Goal: Task Accomplishment & Management: Use online tool/utility

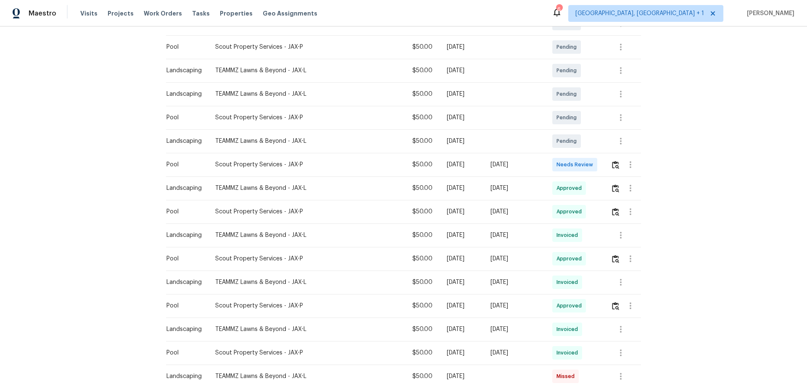
scroll to position [210, 0]
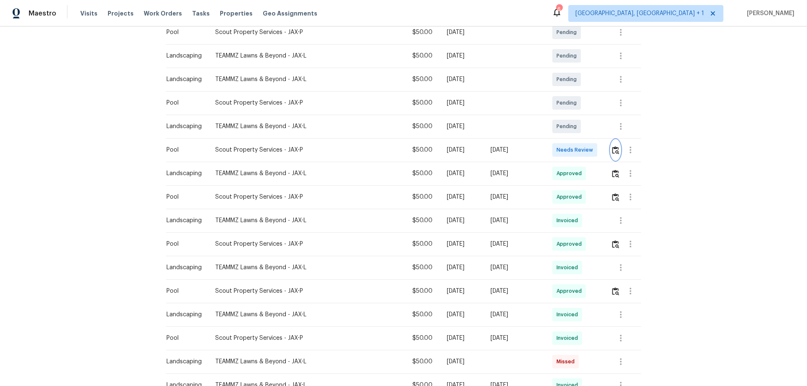
click at [612, 147] on img "button" at bounding box center [615, 150] width 7 height 8
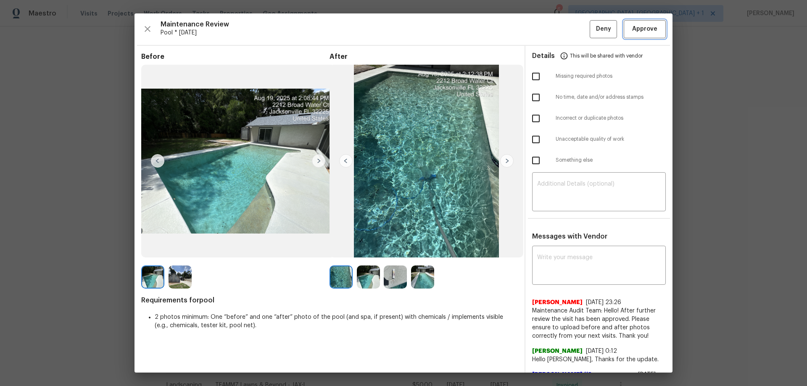
click at [639, 34] on span "Approve" at bounding box center [644, 29] width 25 height 11
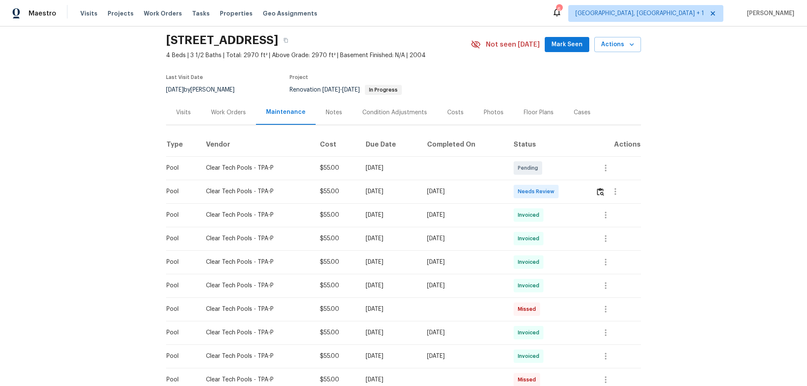
scroll to position [42, 0]
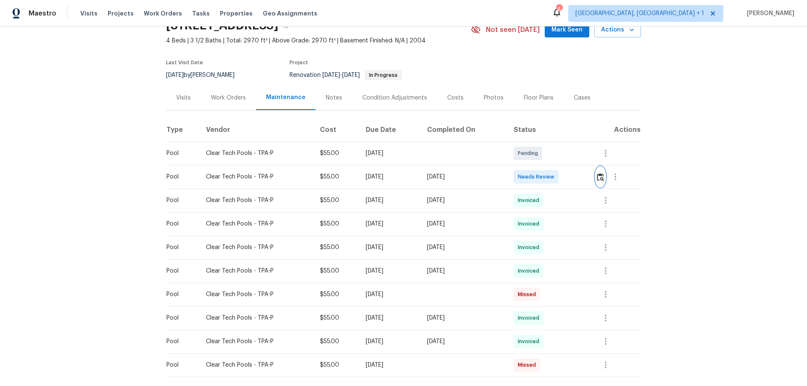
click at [573, 177] on img "button" at bounding box center [600, 177] width 7 height 8
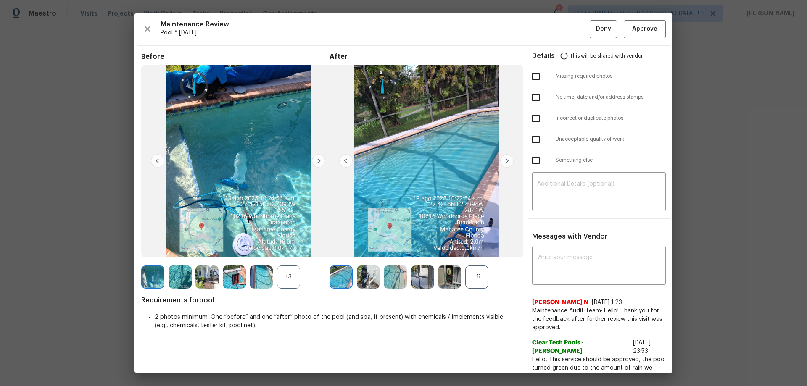
click at [573, 16] on div "Maintenance Review Pool * Fri, Aug 22 Deny Approve Before +3 After +6 Requireme…" at bounding box center [403, 192] width 538 height 359
click at [573, 29] on span "Approve" at bounding box center [644, 29] width 25 height 11
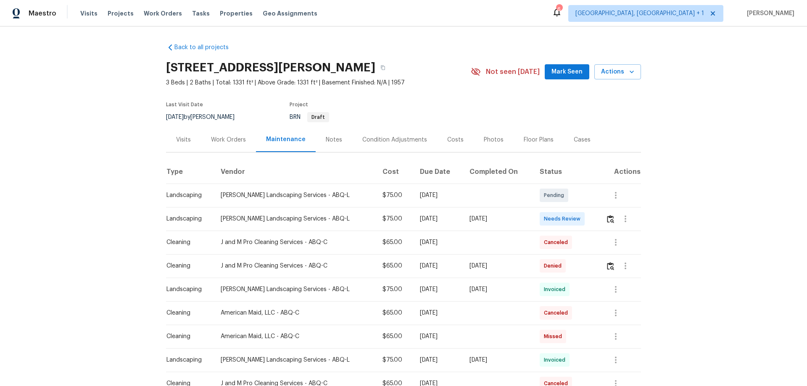
scroll to position [42, 0]
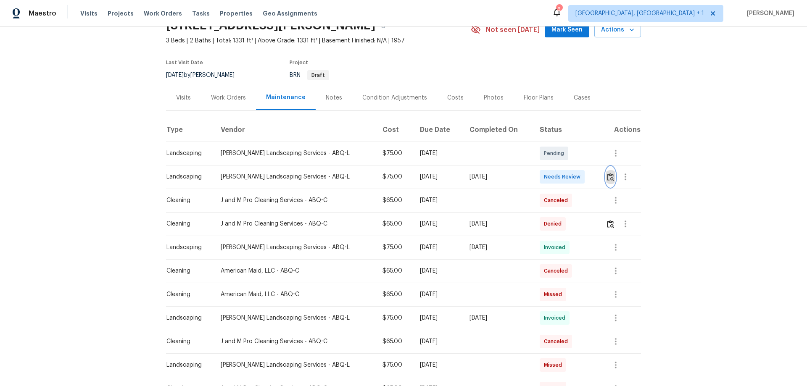
click at [573, 170] on button "button" at bounding box center [610, 177] width 10 height 20
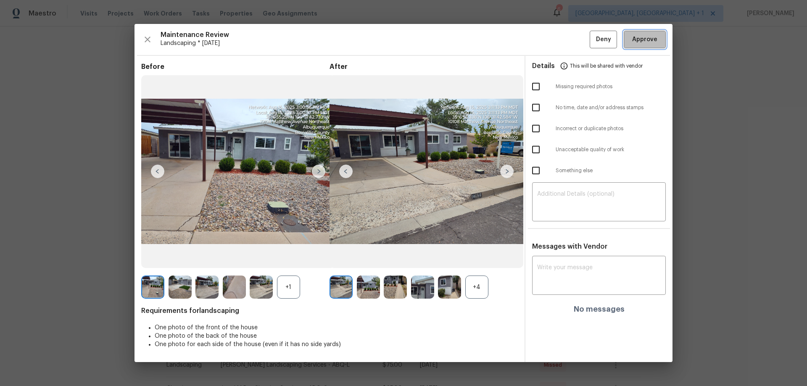
click at [573, 42] on button "Approve" at bounding box center [644, 40] width 42 height 18
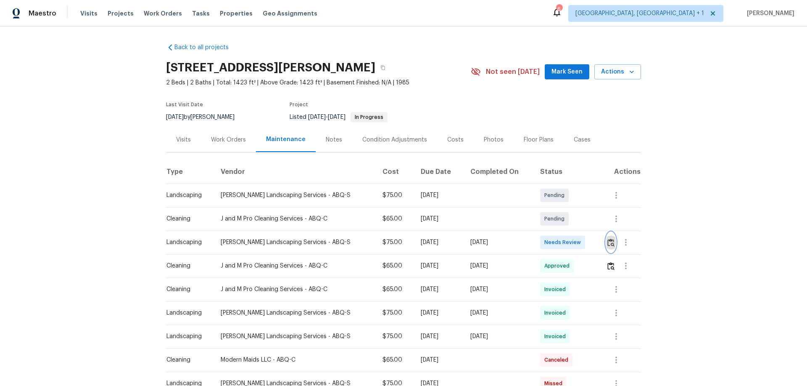
click at [573, 245] on img "button" at bounding box center [610, 243] width 7 height 8
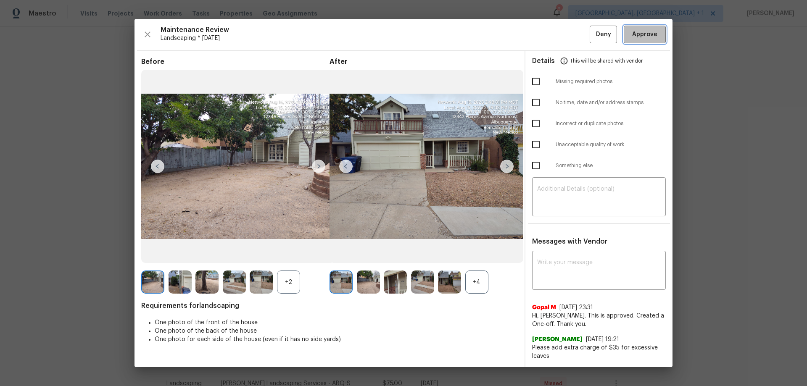
click at [573, 29] on button "Approve" at bounding box center [644, 35] width 42 height 18
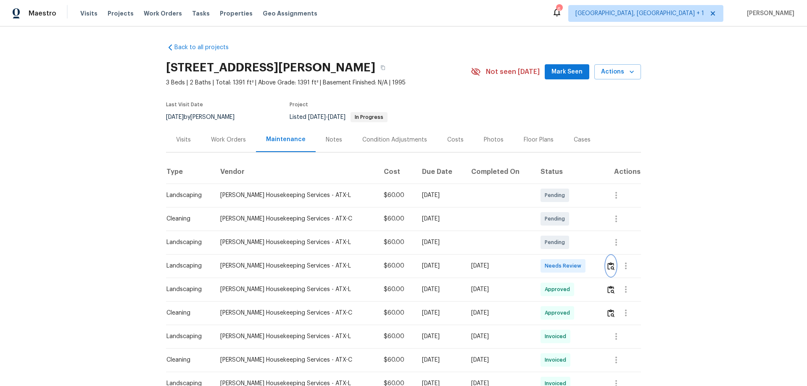
click at [608, 273] on button "button" at bounding box center [611, 266] width 10 height 20
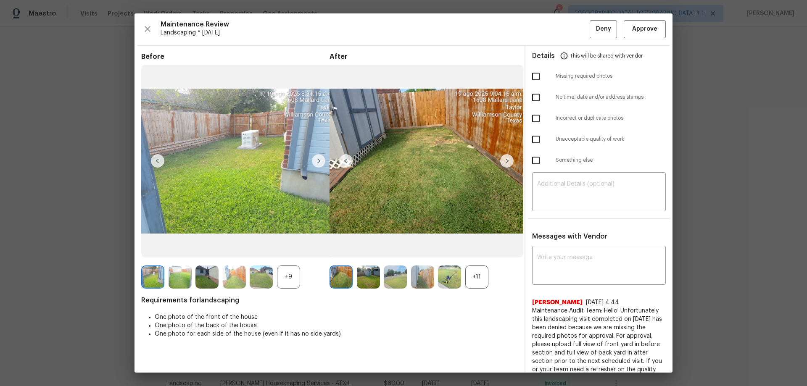
click at [628, 39] on div "Maintenance Review Landscaping * Mon, Aug 18 Deny Approve Before +9 After +11 R…" at bounding box center [403, 192] width 538 height 359
click at [636, 29] on span "Approve" at bounding box center [644, 29] width 25 height 11
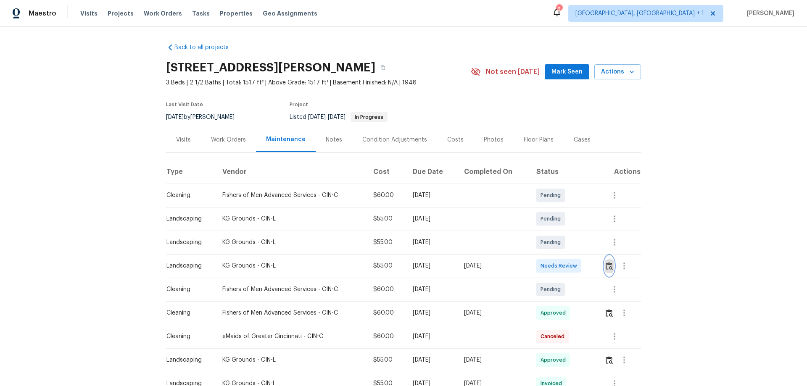
click at [573, 255] on button "button" at bounding box center [609, 266] width 10 height 20
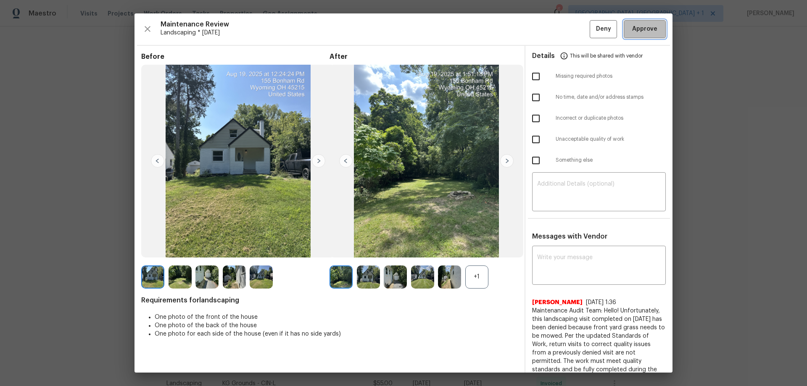
click at [573, 31] on span "Approve" at bounding box center [644, 29] width 25 height 11
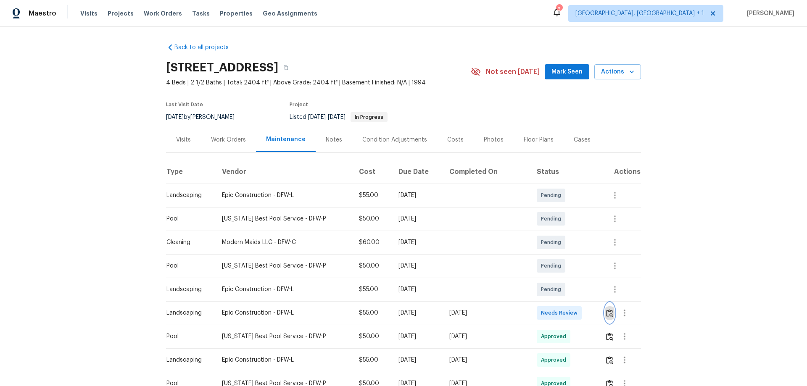
click at [606, 310] on img "button" at bounding box center [609, 313] width 7 height 8
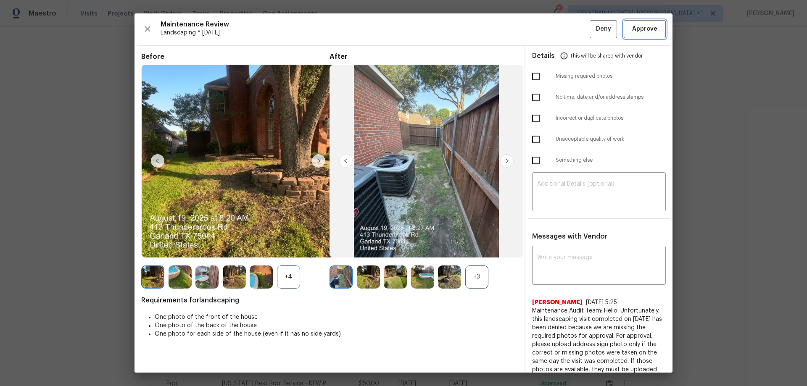
click at [639, 35] on button "Approve" at bounding box center [644, 29] width 42 height 18
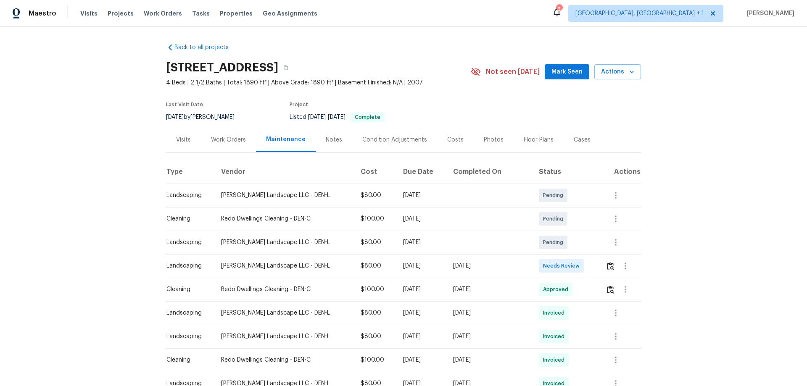
scroll to position [42, 0]
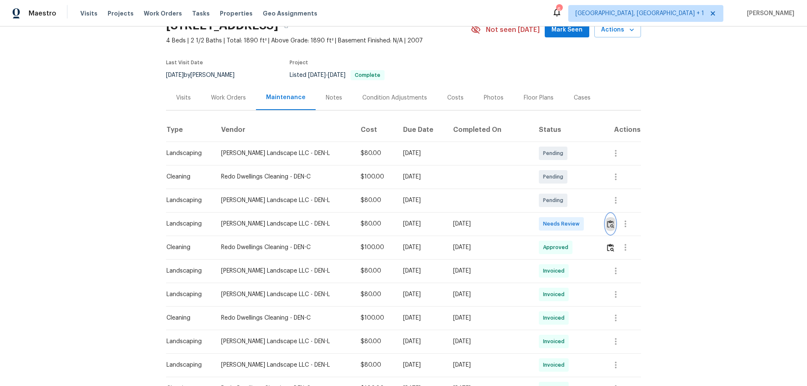
click at [573, 221] on img "button" at bounding box center [610, 224] width 7 height 8
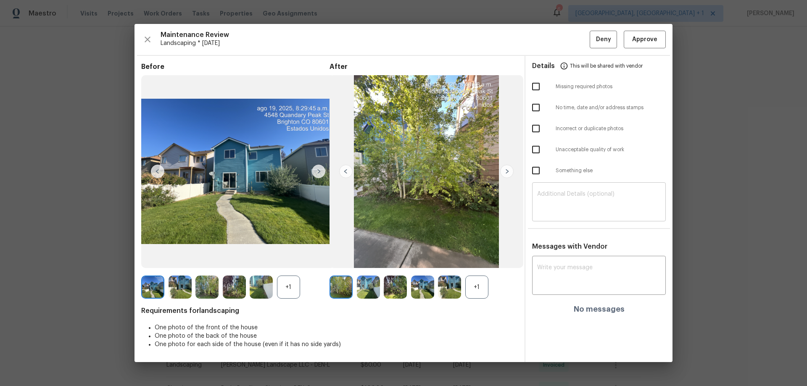
click at [573, 193] on textarea at bounding box center [599, 203] width 124 height 24
paste textarea "Maintenance Audit Team: Hello! Unfortunately, this landscaping visit completed …"
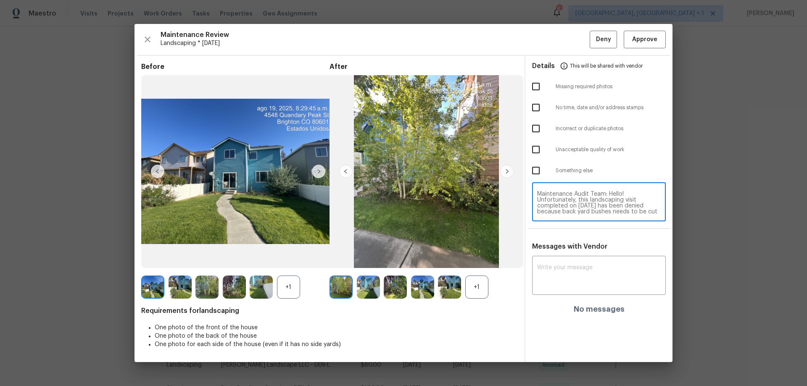
scroll to position [76, 0]
type textarea "Maintenance Audit Team: Hello! Unfortunately, this landscaping visit completed …"
click at [568, 255] on textarea at bounding box center [599, 277] width 124 height 24
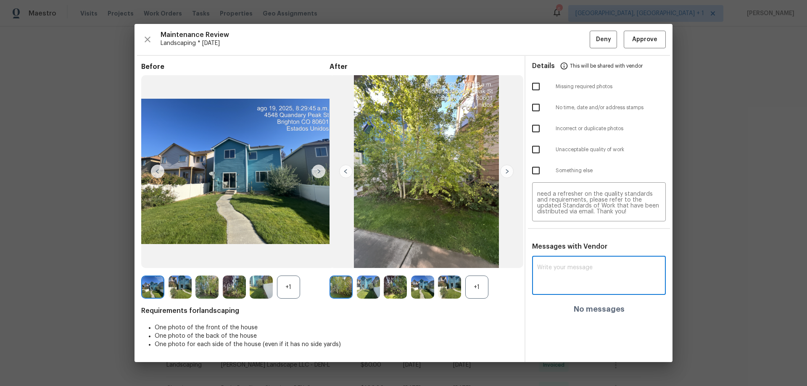
paste textarea "Maintenance Audit Team: Hello! Unfortunately, this landscaping visit completed …"
type textarea "Maintenance Audit Team: Hello! Unfortunately, this landscaping visit completed …"
click at [535, 146] on input "checkbox" at bounding box center [536, 150] width 18 height 18
checkbox input "true"
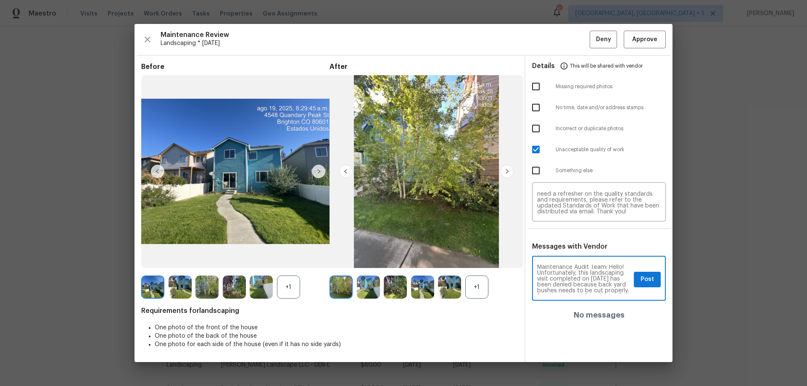
scroll to position [0, 0]
click at [573, 255] on span "Post" at bounding box center [646, 279] width 13 height 11
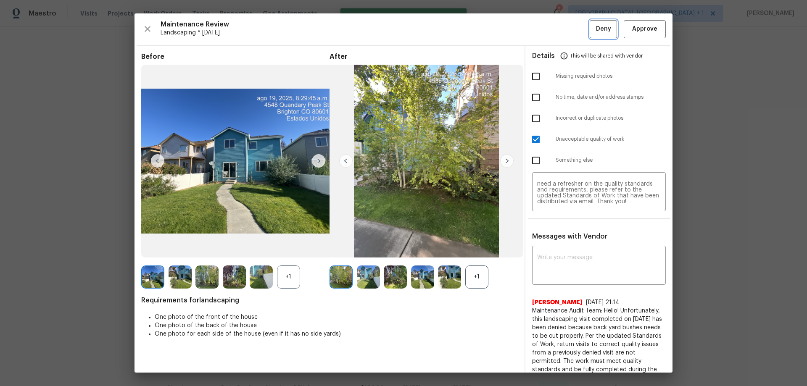
click at [573, 31] on span "Deny" at bounding box center [603, 29] width 15 height 11
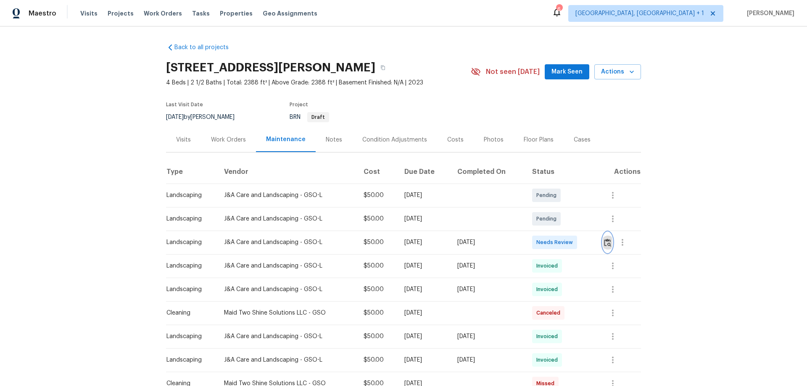
click at [573, 236] on button "button" at bounding box center [607, 242] width 10 height 20
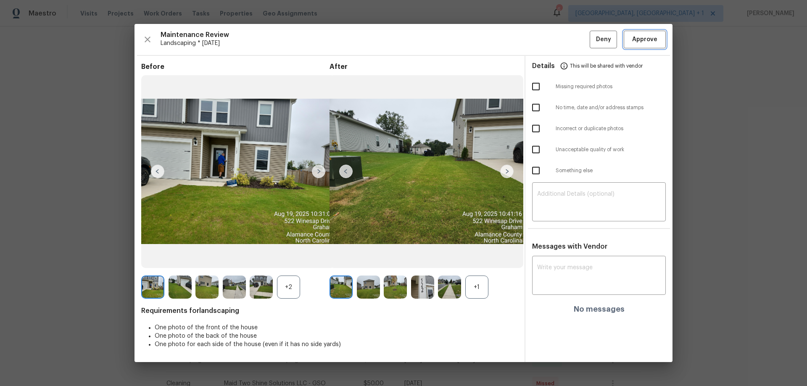
click at [573, 47] on button "Approve" at bounding box center [644, 40] width 42 height 18
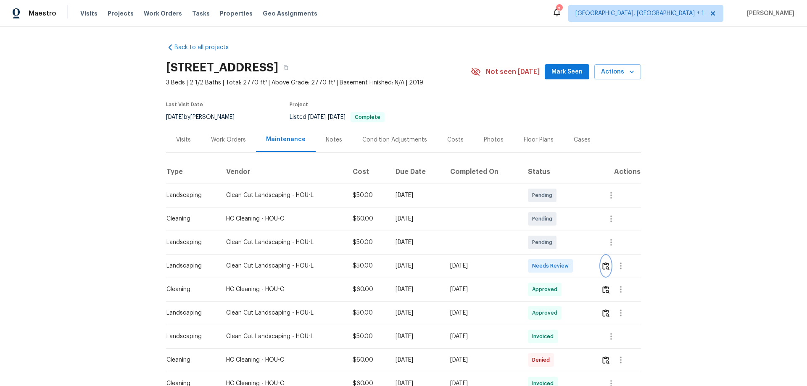
click at [573, 255] on button "button" at bounding box center [606, 266] width 10 height 20
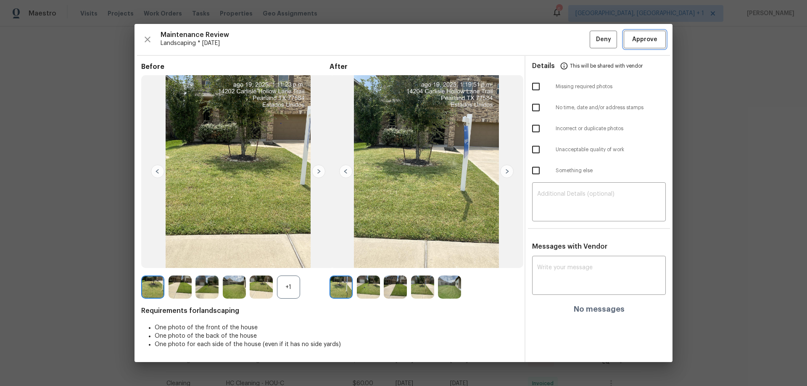
click at [573, 40] on span "Approve" at bounding box center [644, 39] width 25 height 11
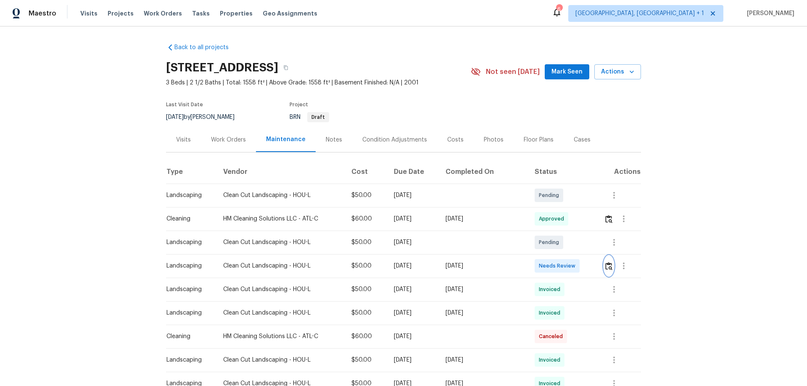
click at [573, 255] on img "button" at bounding box center [608, 266] width 7 height 8
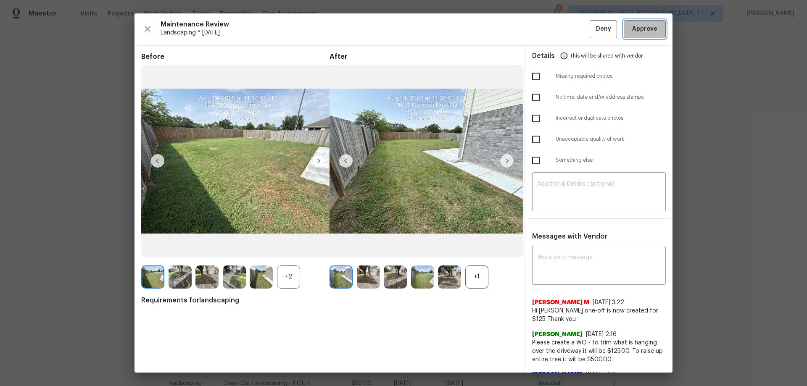
click at [573, 31] on span "Approve" at bounding box center [644, 29] width 29 height 11
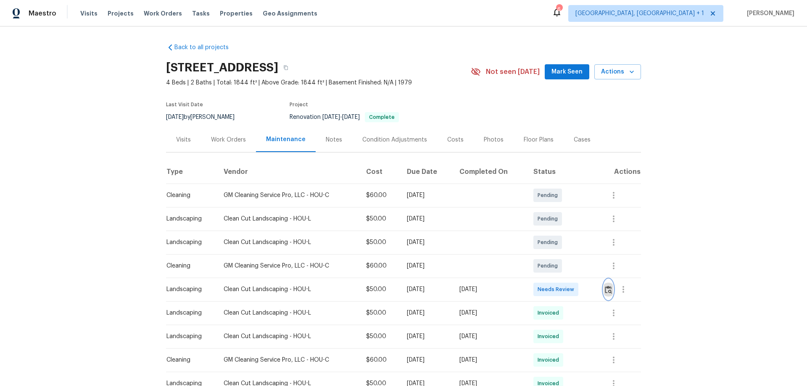
click at [610, 287] on img "button" at bounding box center [608, 290] width 7 height 8
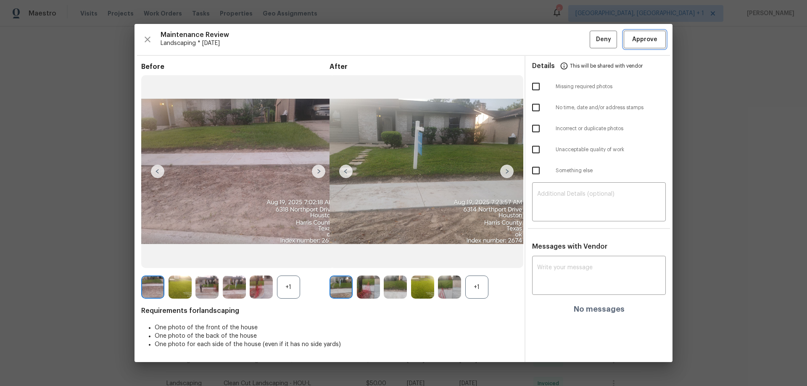
click at [641, 39] on span "Approve" at bounding box center [644, 39] width 25 height 11
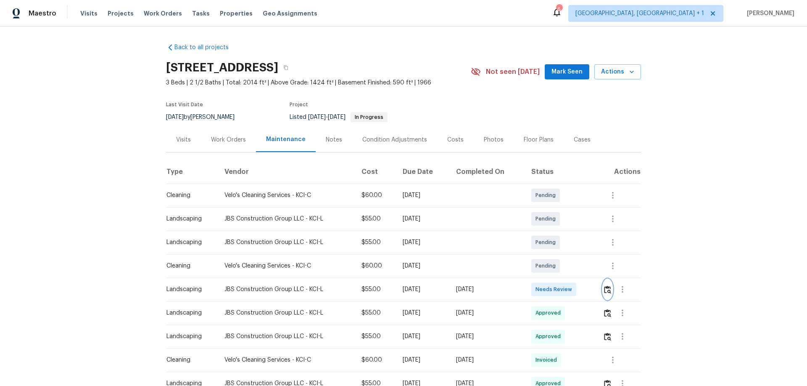
click at [573, 255] on img "button" at bounding box center [607, 290] width 7 height 8
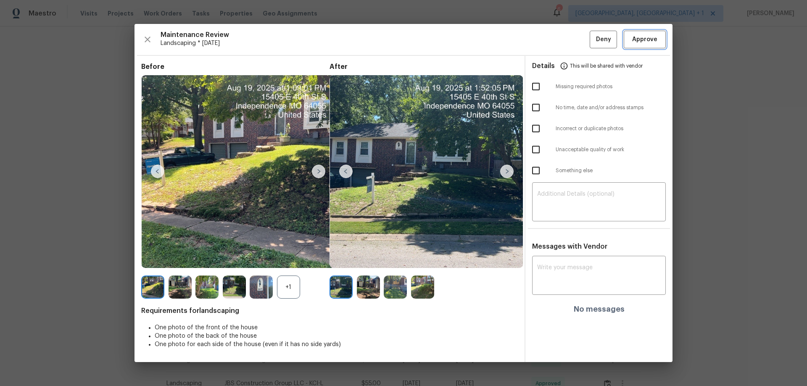
click at [573, 35] on span "Approve" at bounding box center [644, 39] width 25 height 11
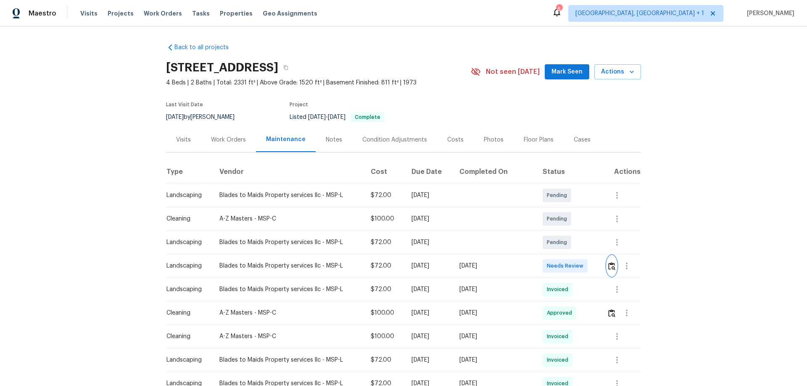
click at [573, 255] on img "button" at bounding box center [611, 266] width 7 height 8
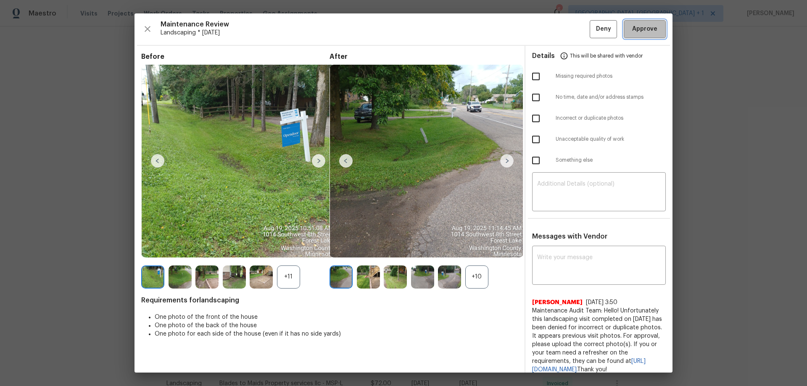
click at [573, 34] on button "Approve" at bounding box center [644, 29] width 42 height 18
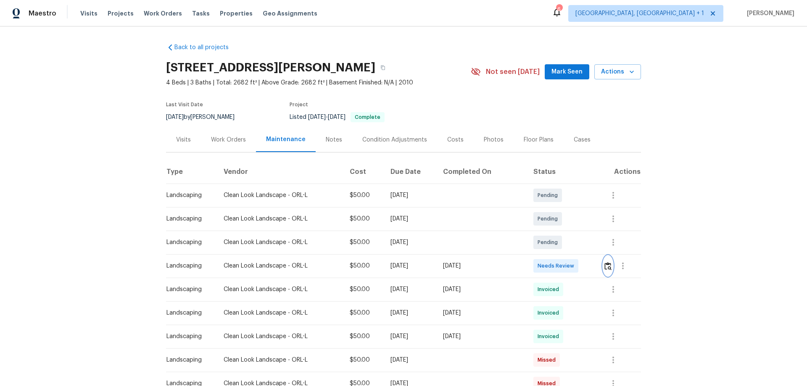
click at [573, 255] on img "button" at bounding box center [607, 266] width 7 height 8
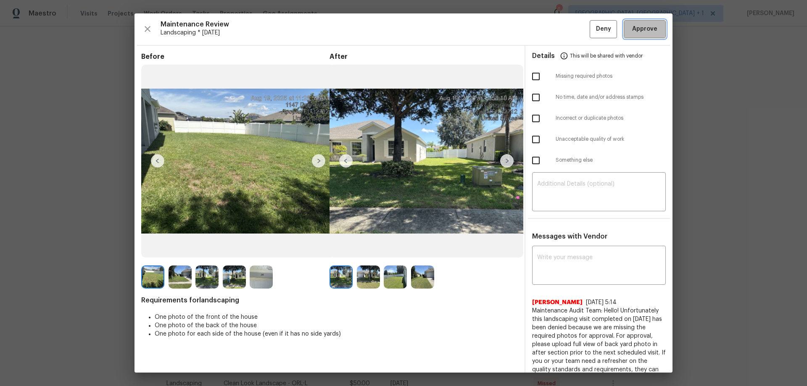
click at [573, 23] on button "Approve" at bounding box center [644, 29] width 42 height 18
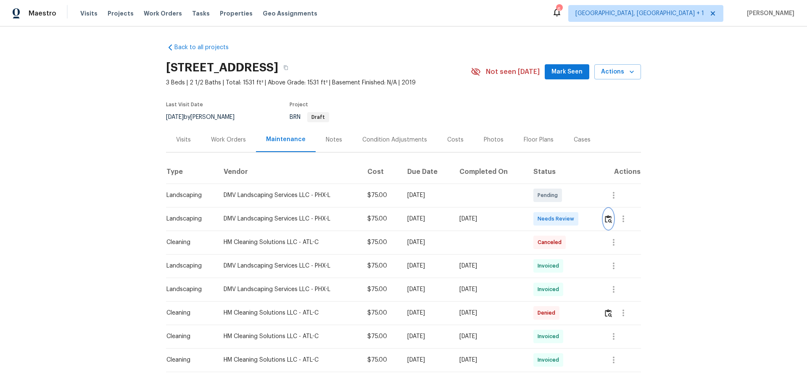
click at [573, 221] on button "button" at bounding box center [608, 219] width 10 height 20
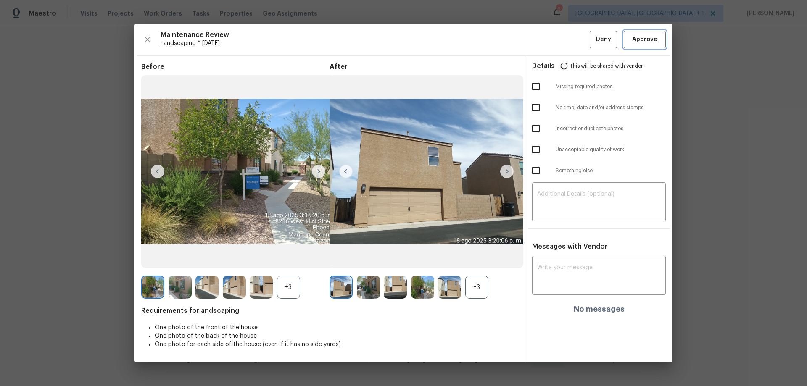
click at [573, 40] on span "Approve" at bounding box center [644, 39] width 25 height 11
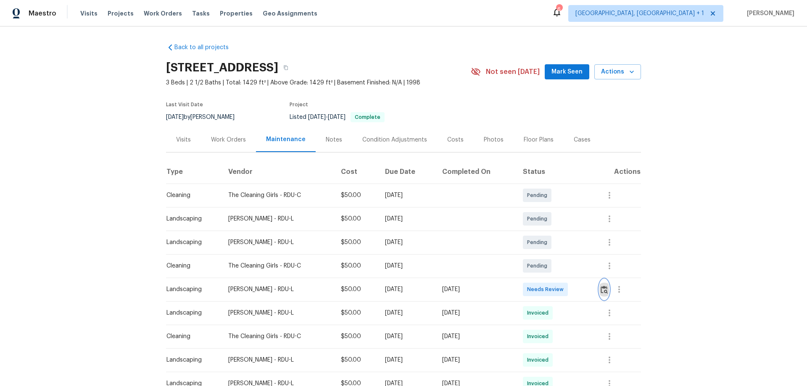
click at [606, 290] on img "button" at bounding box center [603, 290] width 7 height 8
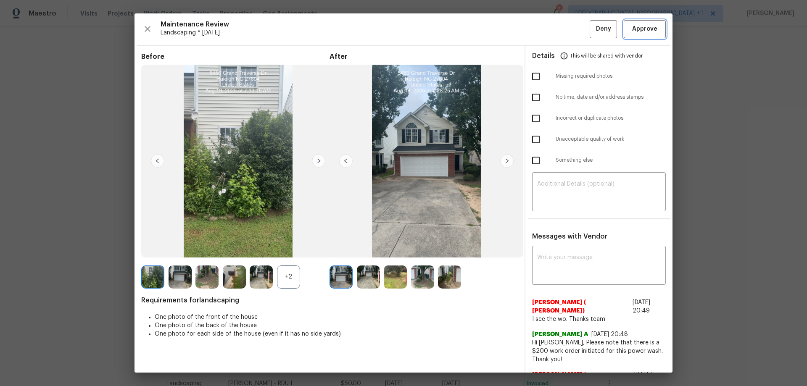
click at [640, 34] on span "Approve" at bounding box center [644, 29] width 25 height 11
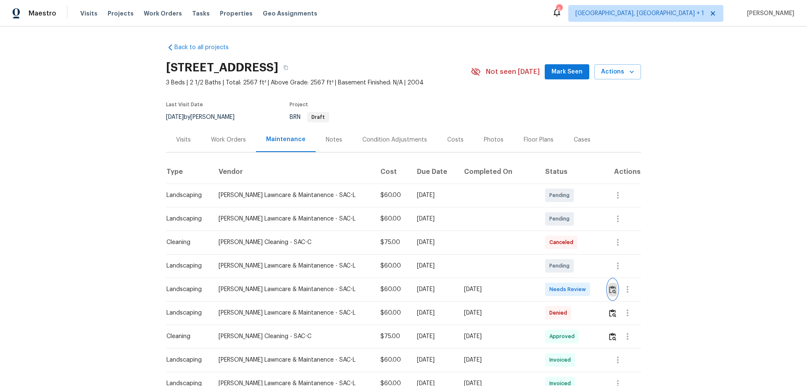
click at [573, 255] on img "button" at bounding box center [612, 290] width 7 height 8
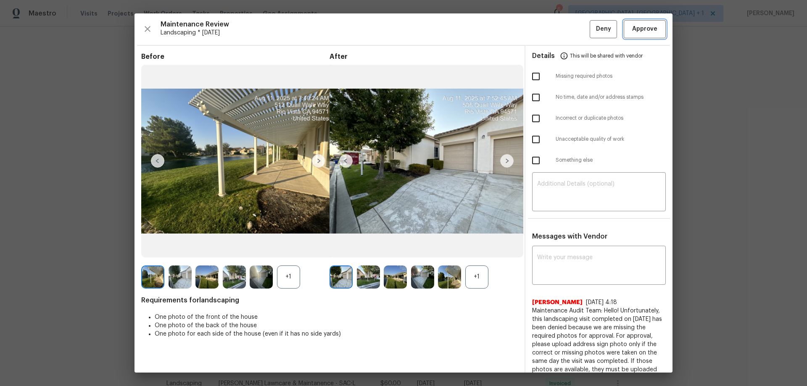
click at [573, 21] on button "Approve" at bounding box center [644, 29] width 42 height 18
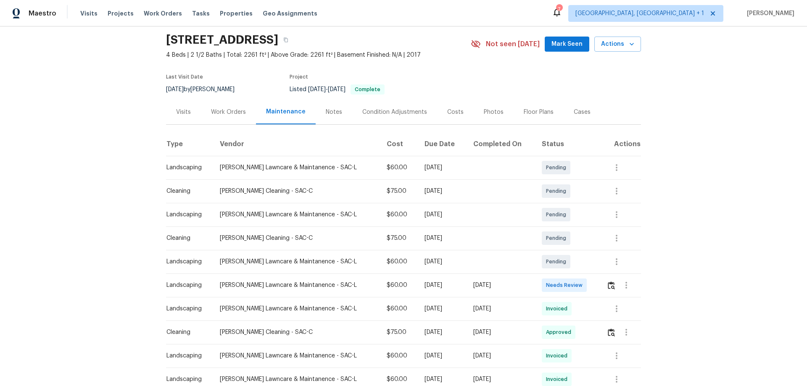
scroll to position [42, 0]
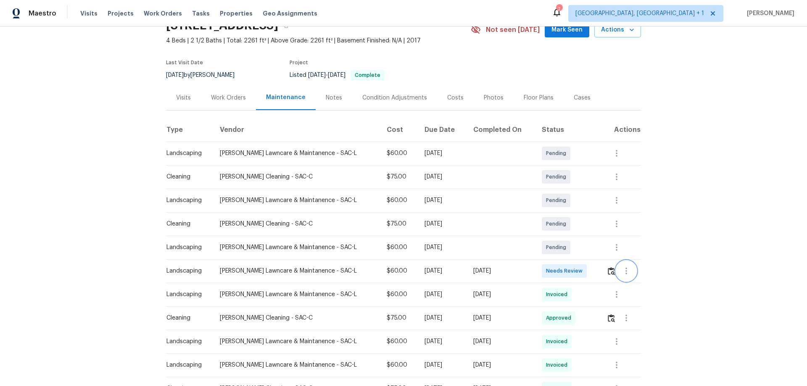
click at [573, 255] on button "button" at bounding box center [626, 271] width 20 height 20
click at [573, 255] on div at bounding box center [403, 193] width 807 height 386
click at [573, 255] on img "button" at bounding box center [610, 271] width 7 height 8
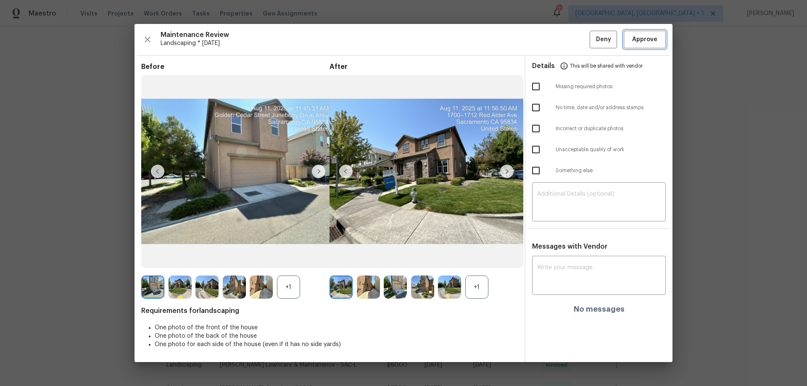
click at [573, 39] on span "Approve" at bounding box center [644, 39] width 25 height 11
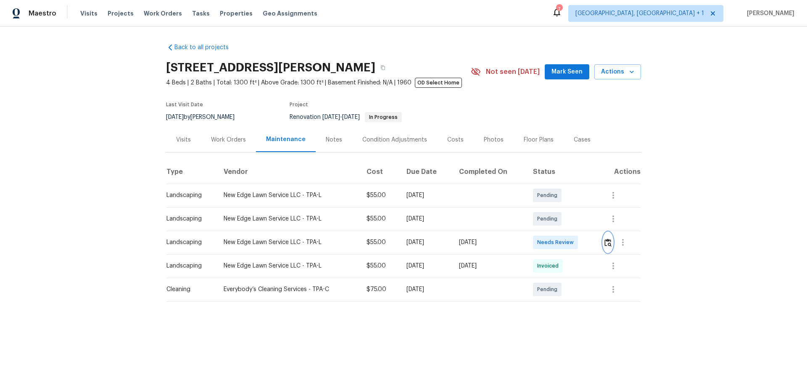
click at [573, 242] on img "button" at bounding box center [607, 243] width 7 height 8
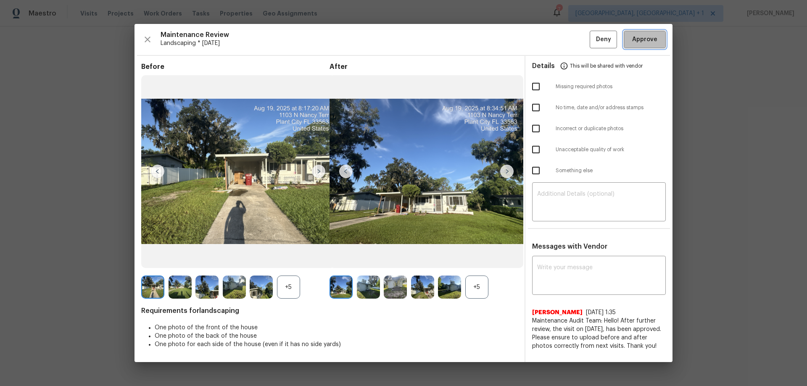
click at [573, 35] on span "Approve" at bounding box center [644, 39] width 25 height 11
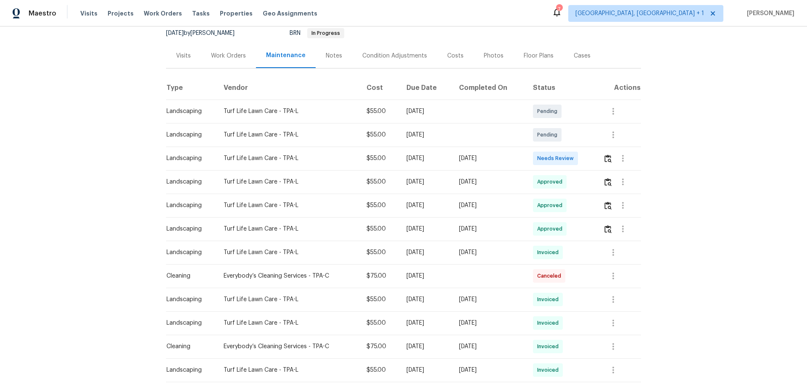
scroll to position [168, 0]
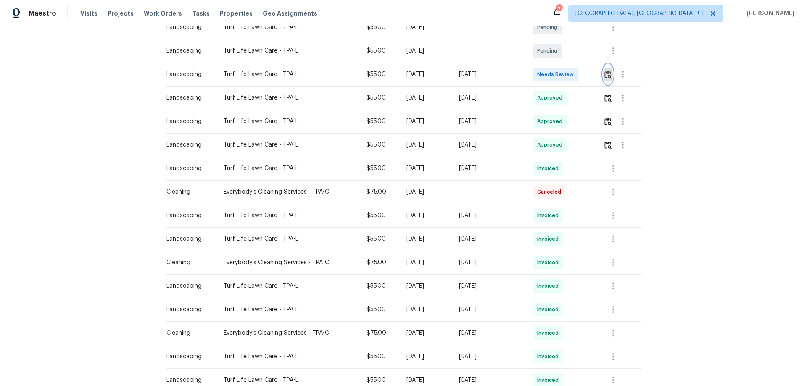
click at [573, 74] on img "button" at bounding box center [607, 75] width 7 height 8
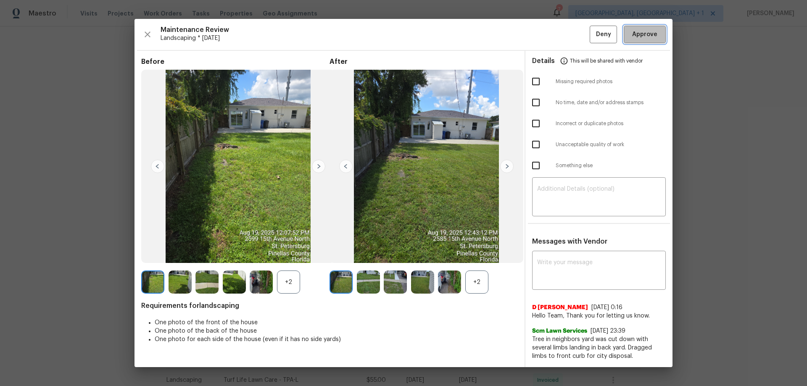
click at [573, 27] on button "Approve" at bounding box center [644, 35] width 42 height 18
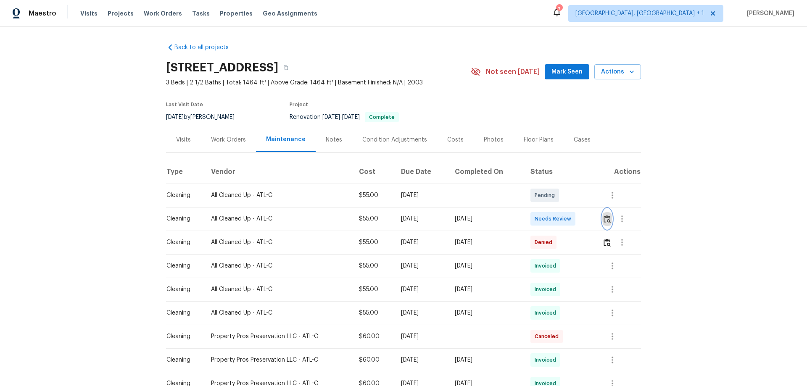
click at [573, 220] on img "button" at bounding box center [606, 219] width 7 height 8
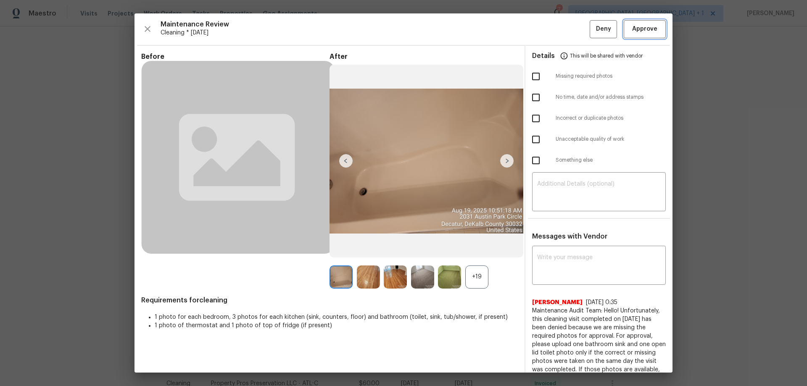
click at [573, 25] on span "Approve" at bounding box center [644, 29] width 25 height 11
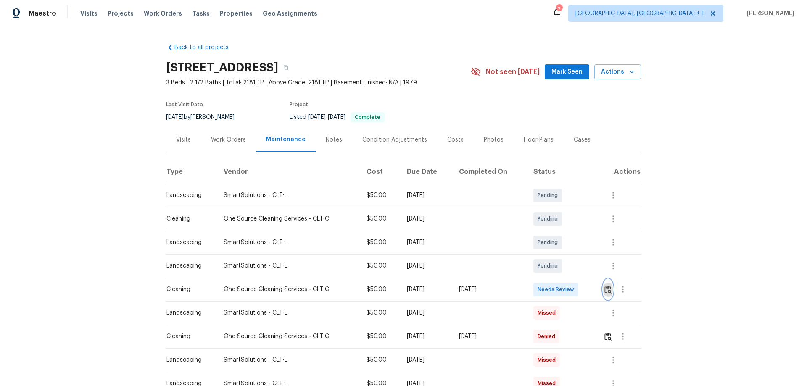
click at [573, 255] on img "button" at bounding box center [607, 290] width 7 height 8
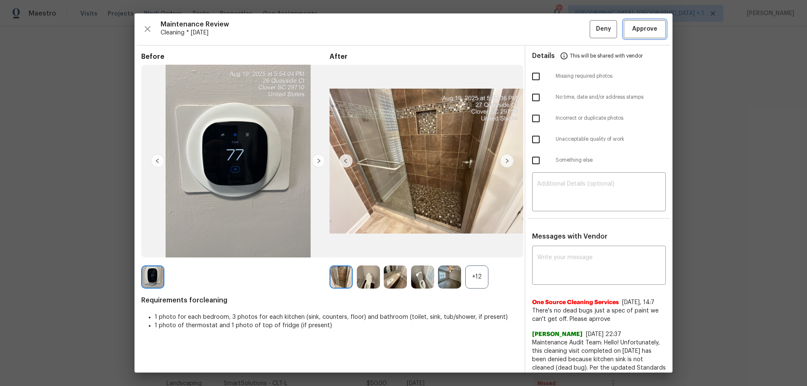
click at [573, 32] on button "Approve" at bounding box center [644, 29] width 42 height 18
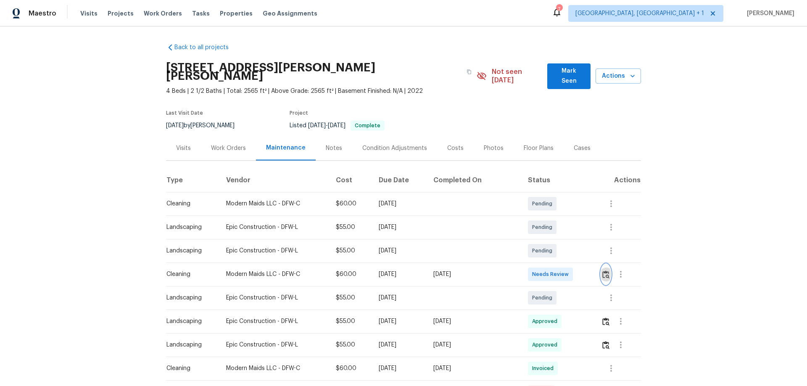
click at [605, 271] on img "button" at bounding box center [605, 275] width 7 height 8
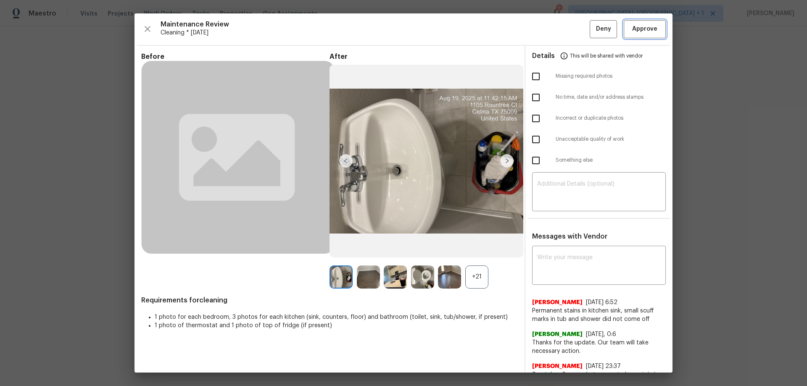
click at [649, 32] on span "Approve" at bounding box center [644, 29] width 25 height 11
